Goal: Transaction & Acquisition: Purchase product/service

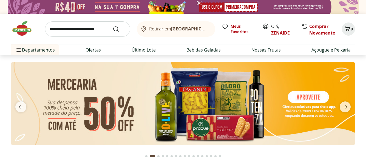
click at [279, 32] on link "ZENAIDE" at bounding box center [280, 33] width 19 height 6
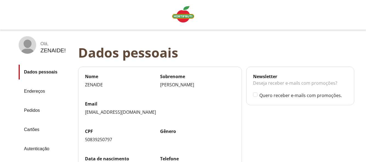
click at [37, 109] on link "Pedidos" at bounding box center [46, 110] width 55 height 15
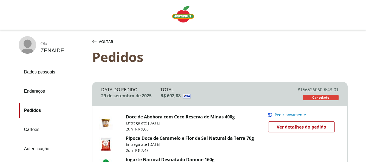
click at [296, 126] on span "Ver detalhes do pedido" at bounding box center [301, 127] width 50 height 8
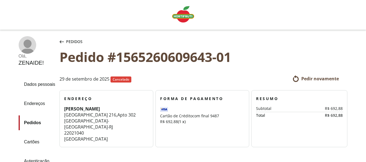
drag, startPoint x: 365, startPoint y: 9, endPoint x: 364, endPoint y: 23, distance: 13.7
click at [364, 23] on div "Linha de sessão" at bounding box center [183, 15] width 366 height 30
click at [315, 78] on span "Pedir novamente" at bounding box center [320, 79] width 38 height 6
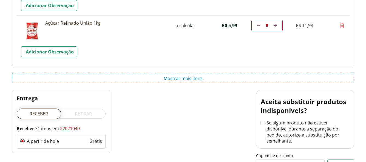
scroll to position [913, 0]
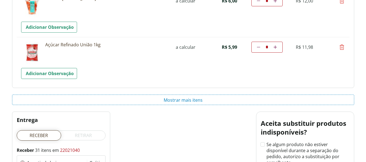
drag, startPoint x: 367, startPoint y: 13, endPoint x: 372, endPoint y: 134, distance: 121.5
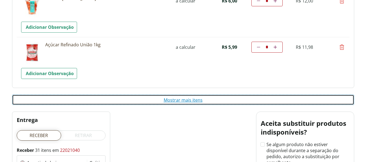
click at [190, 99] on button "Mostrar mais itens" at bounding box center [183, 100] width 342 height 10
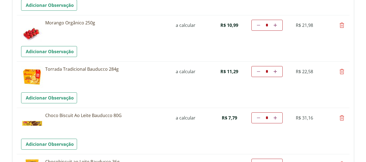
scroll to position [0, 0]
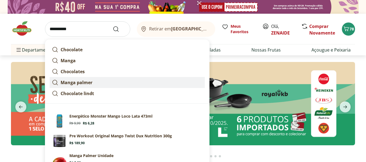
click at [141, 84] on link "Manga palmer" at bounding box center [127, 82] width 155 height 11
type input "**********"
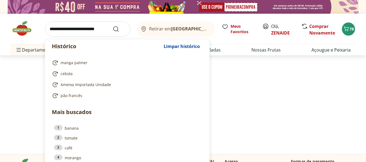
type input "*"
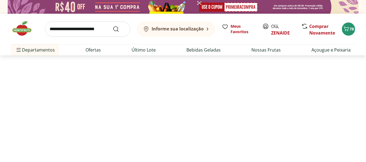
select select "**********"
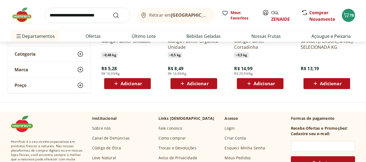
scroll to position [142, 0]
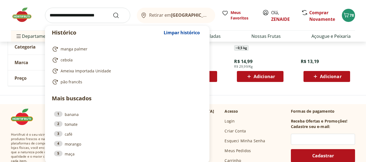
click at [55, 18] on input "search" at bounding box center [87, 15] width 85 height 15
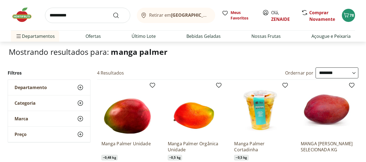
scroll to position [0, 0]
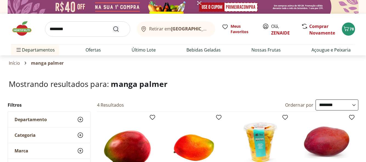
type input "**********"
click at [116, 29] on icon "Submit Search" at bounding box center [116, 29] width 7 height 7
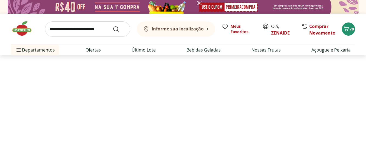
select select "**********"
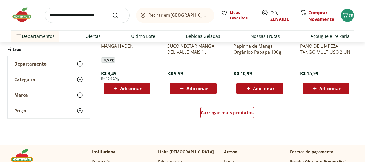
scroll to position [386, 0]
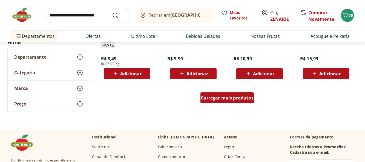
click at [232, 101] on div "Carregar mais produtos" at bounding box center [227, 97] width 53 height 11
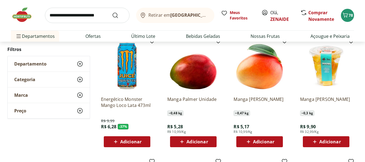
scroll to position [0, 0]
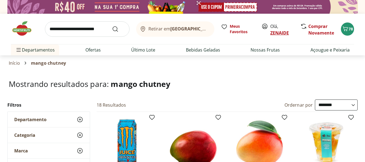
click at [282, 31] on link "ZENAIDE" at bounding box center [279, 33] width 19 height 6
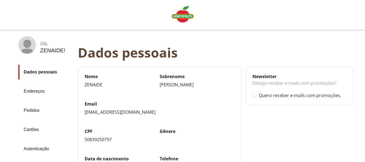
scroll to position [12, 0]
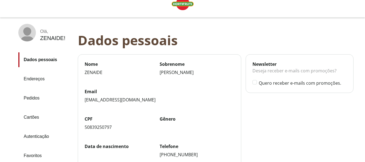
click at [29, 97] on link "Pedidos" at bounding box center [45, 98] width 55 height 15
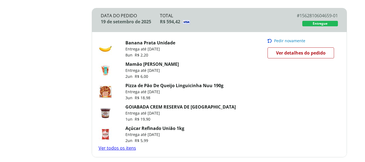
scroll to position [216, 0]
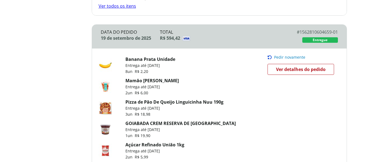
click at [291, 68] on span "Ver detalhes do pedido" at bounding box center [301, 69] width 50 height 8
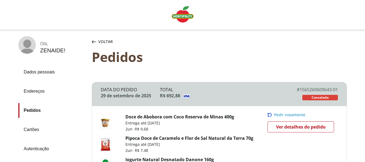
scroll to position [36, 0]
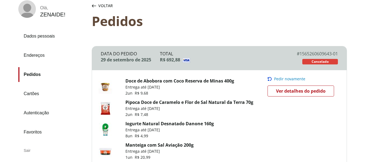
click at [290, 90] on span "Ver detalhes do pedido" at bounding box center [301, 91] width 50 height 8
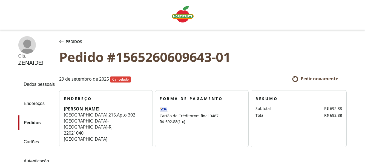
click at [313, 78] on span "Pedir novamente" at bounding box center [320, 79] width 38 height 6
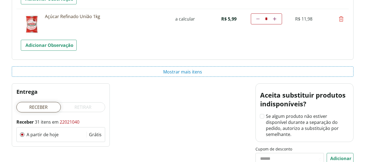
scroll to position [935, 0]
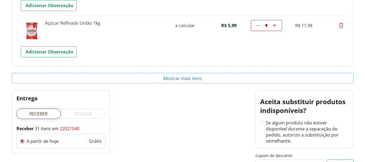
drag, startPoint x: 367, startPoint y: 12, endPoint x: 372, endPoint y: 121, distance: 108.9
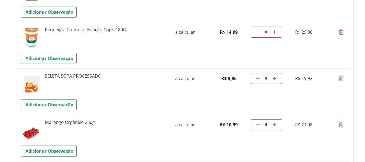
scroll to position [338, 0]
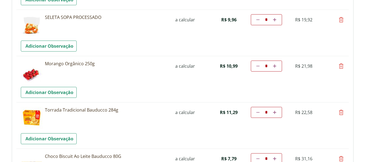
click at [258, 66] on icon at bounding box center [257, 65] width 3 height 3
type input "*"
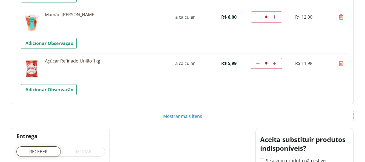
scroll to position [925, 0]
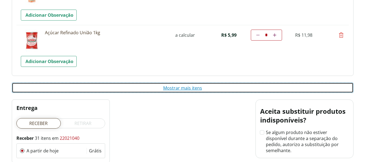
click at [183, 89] on button "Mostrar mais itens" at bounding box center [183, 87] width 342 height 10
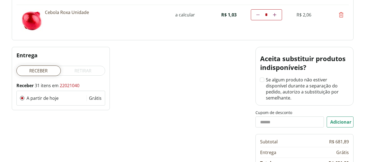
scroll to position [1364, 0]
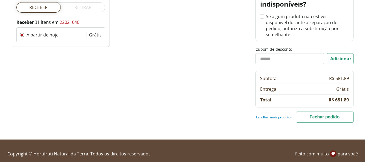
click at [323, 112] on button "Fechar pedido" at bounding box center [325, 117] width 58 height 11
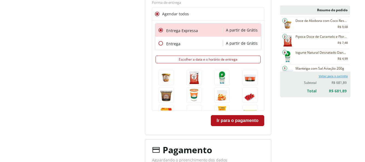
scroll to position [388, 0]
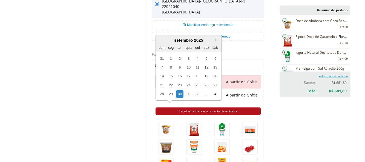
click at [205, 111] on button "Escolher a data e o horário de entrega" at bounding box center [208, 111] width 105 height 8
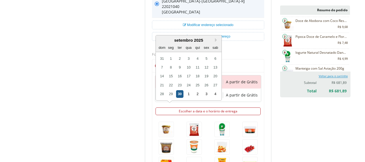
click at [181, 94] on div "30" at bounding box center [179, 93] width 7 height 7
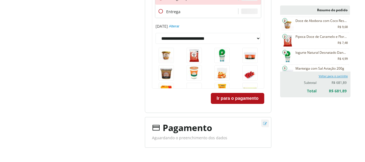
scroll to position [474, 0]
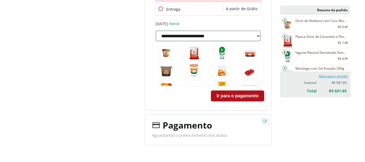
click at [258, 35] on select "**********" at bounding box center [208, 35] width 105 height 11
select select "**********"
click at [156, 30] on select "**********" at bounding box center [208, 35] width 105 height 11
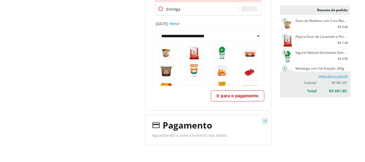
click at [239, 95] on button "Ir para o pagamento" at bounding box center [237, 95] width 53 height 11
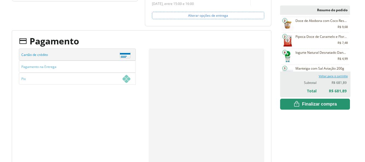
scroll to position [182, 0]
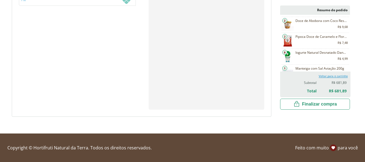
click at [329, 102] on span "Finalizar compra" at bounding box center [319, 103] width 35 height 5
